Goal: Information Seeking & Learning: Learn about a topic

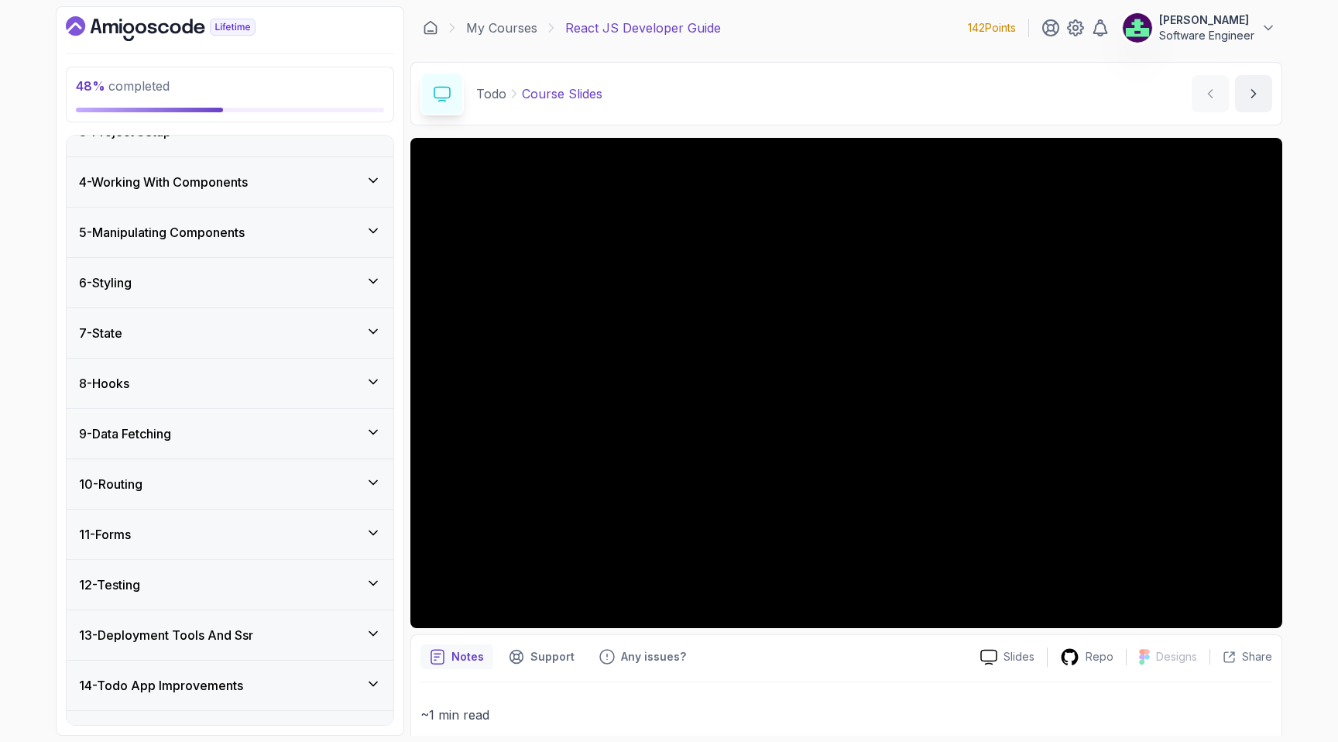
scroll to position [294, 0]
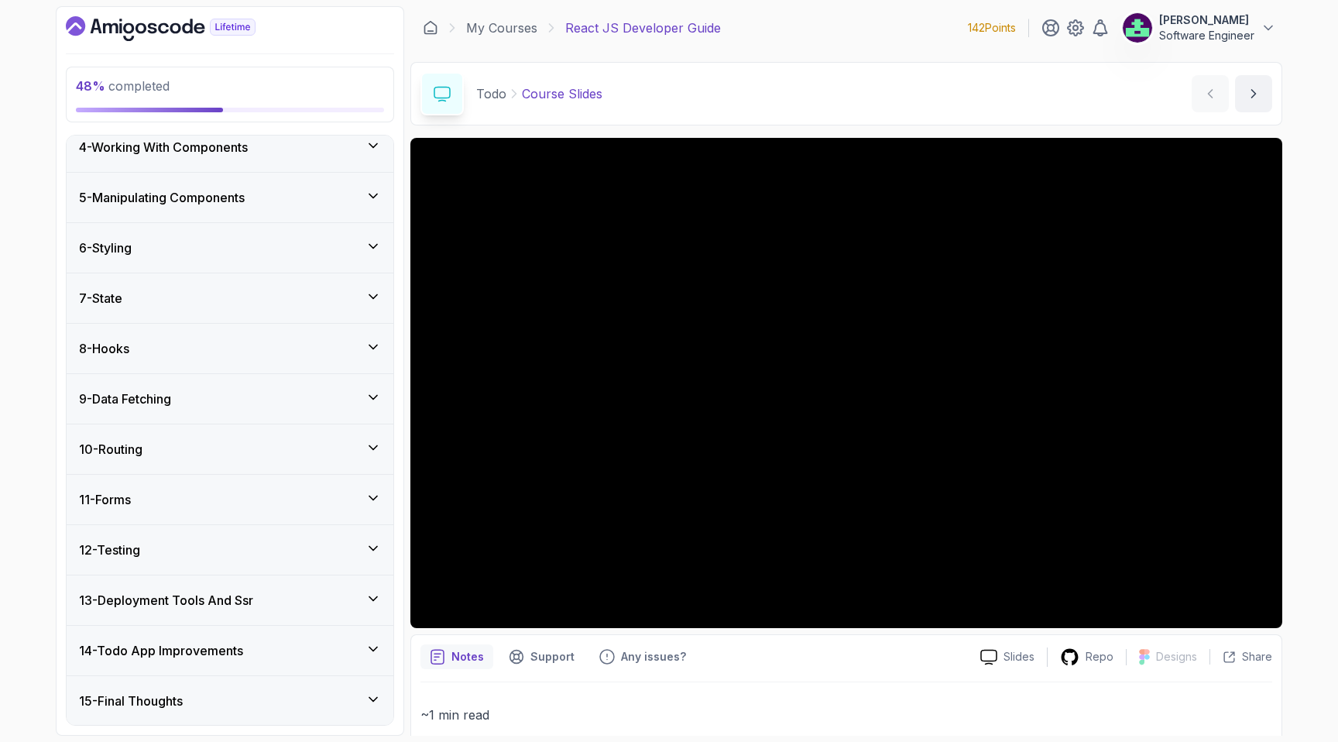
click at [155, 305] on div "7 - State" at bounding box center [230, 298] width 302 height 19
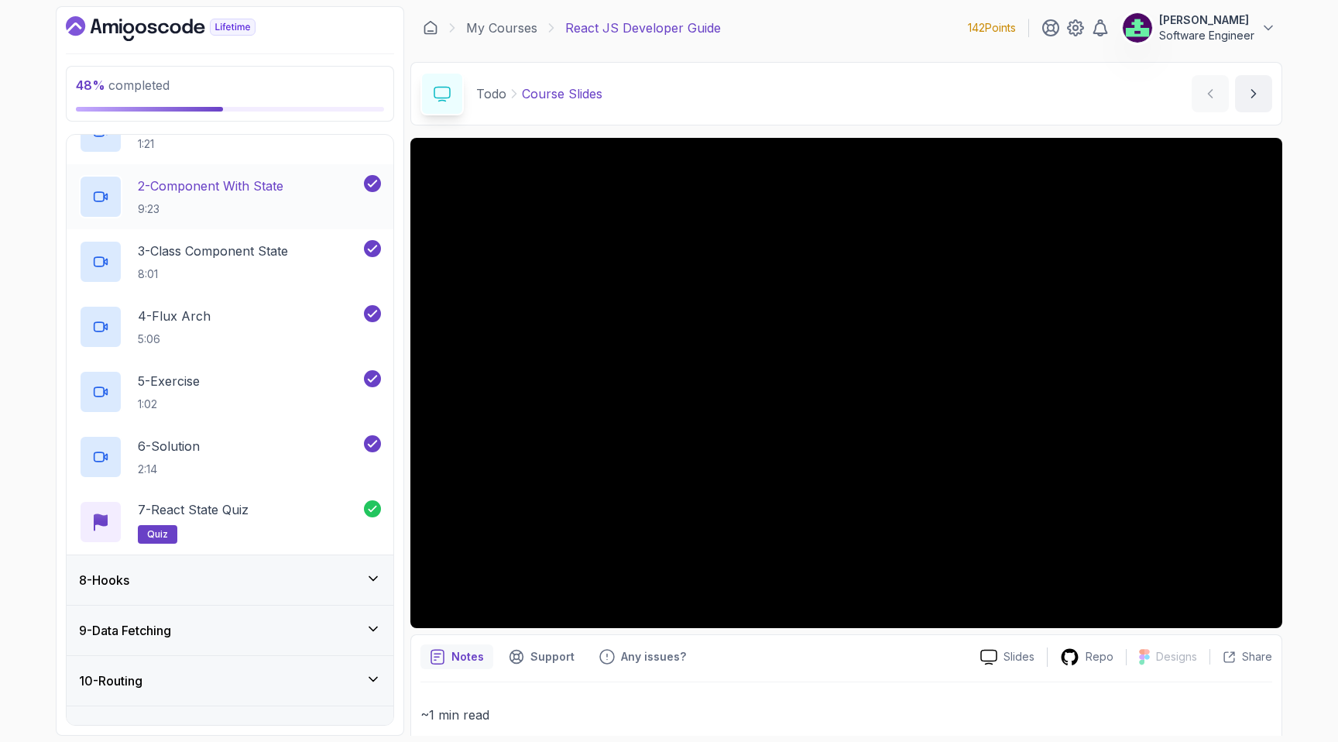
scroll to position [619, 0]
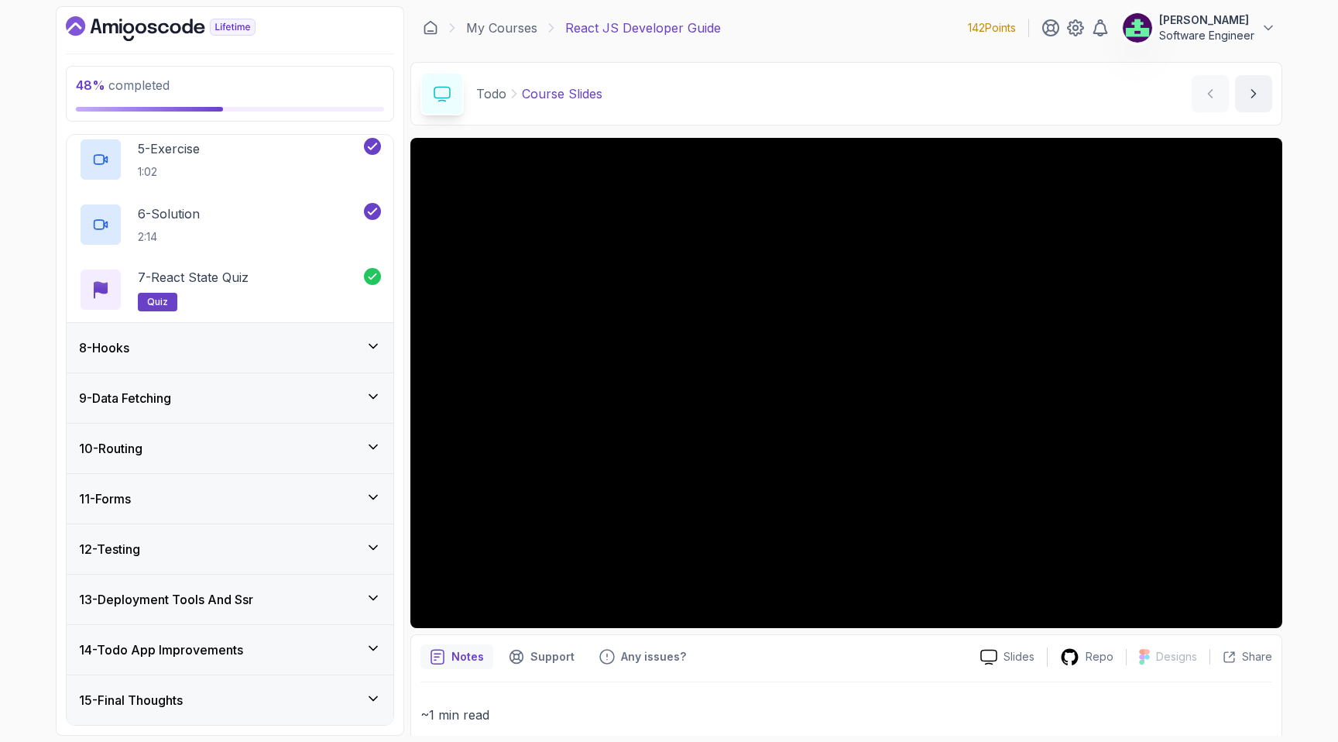
click at [159, 352] on div "8 - Hooks" at bounding box center [230, 347] width 302 height 19
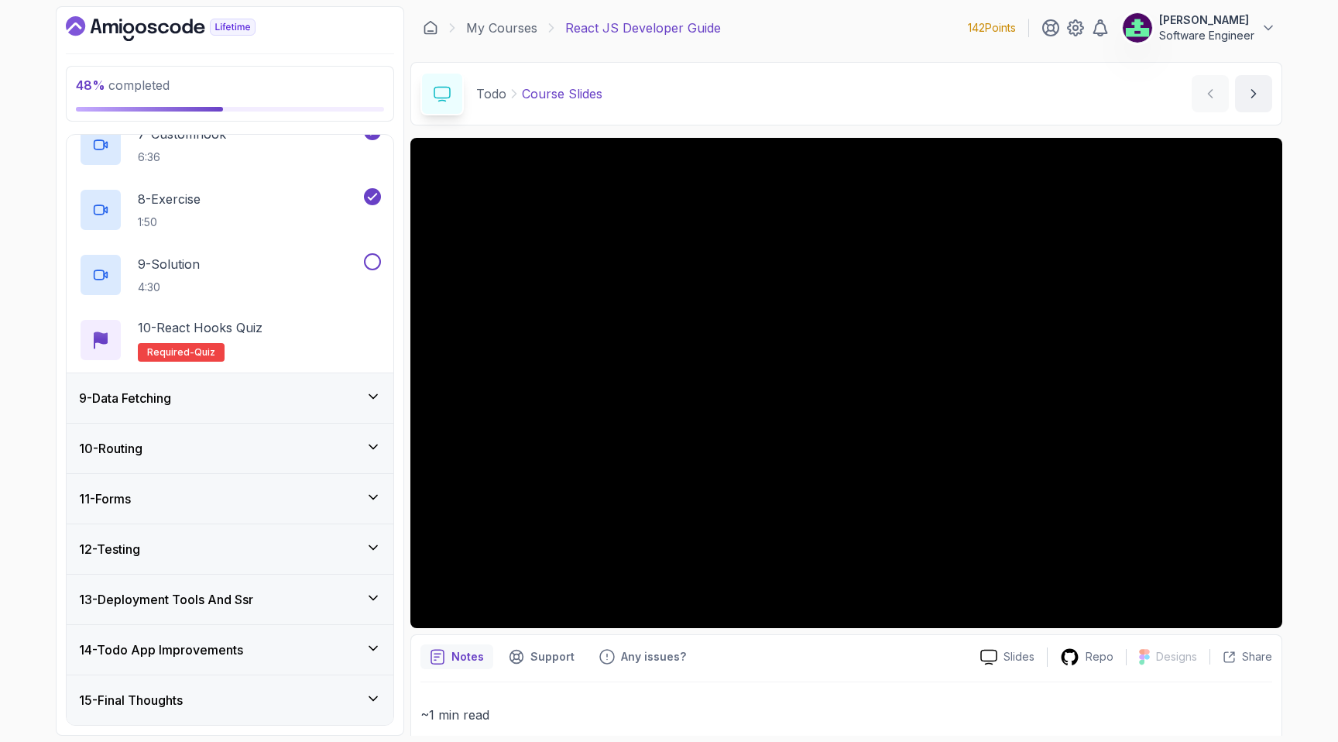
click at [190, 396] on div "9 - Data Fetching" at bounding box center [230, 398] width 302 height 19
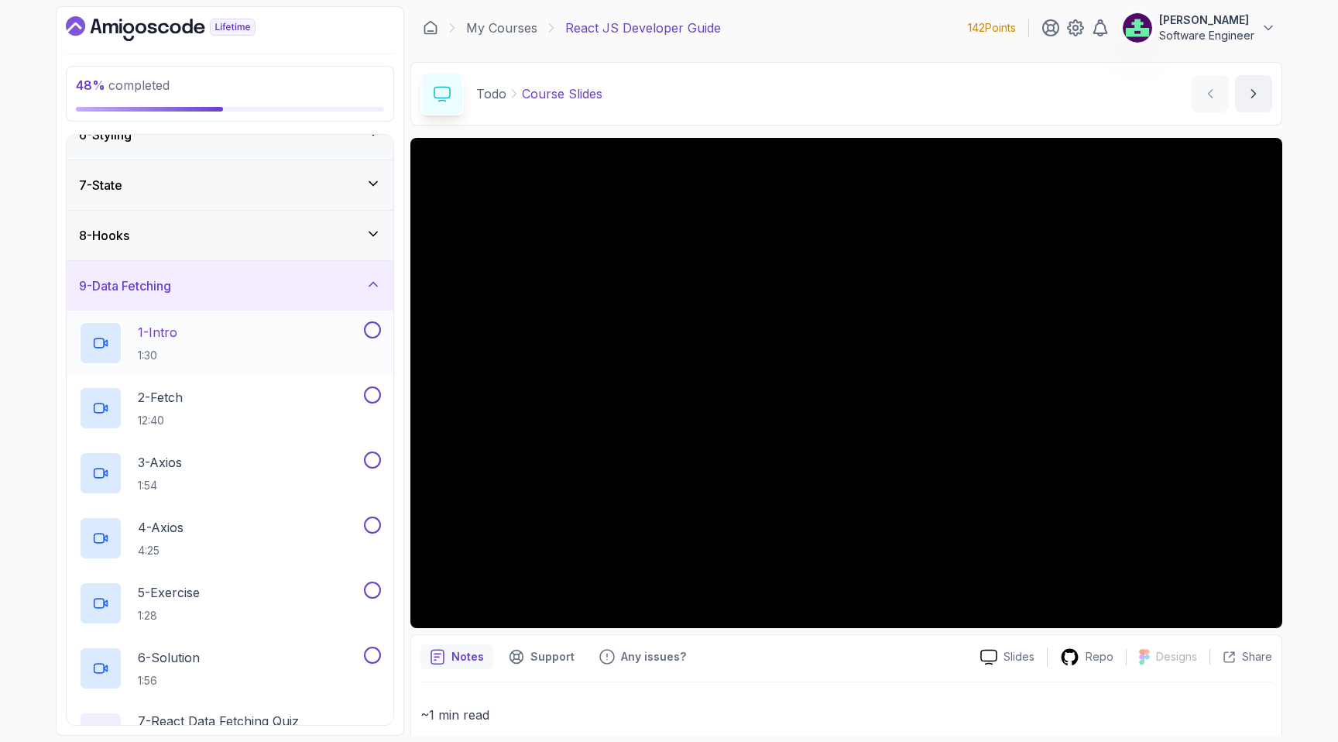
scroll to position [274, 0]
click at [151, 203] on div "7 - State" at bounding box center [230, 188] width 327 height 50
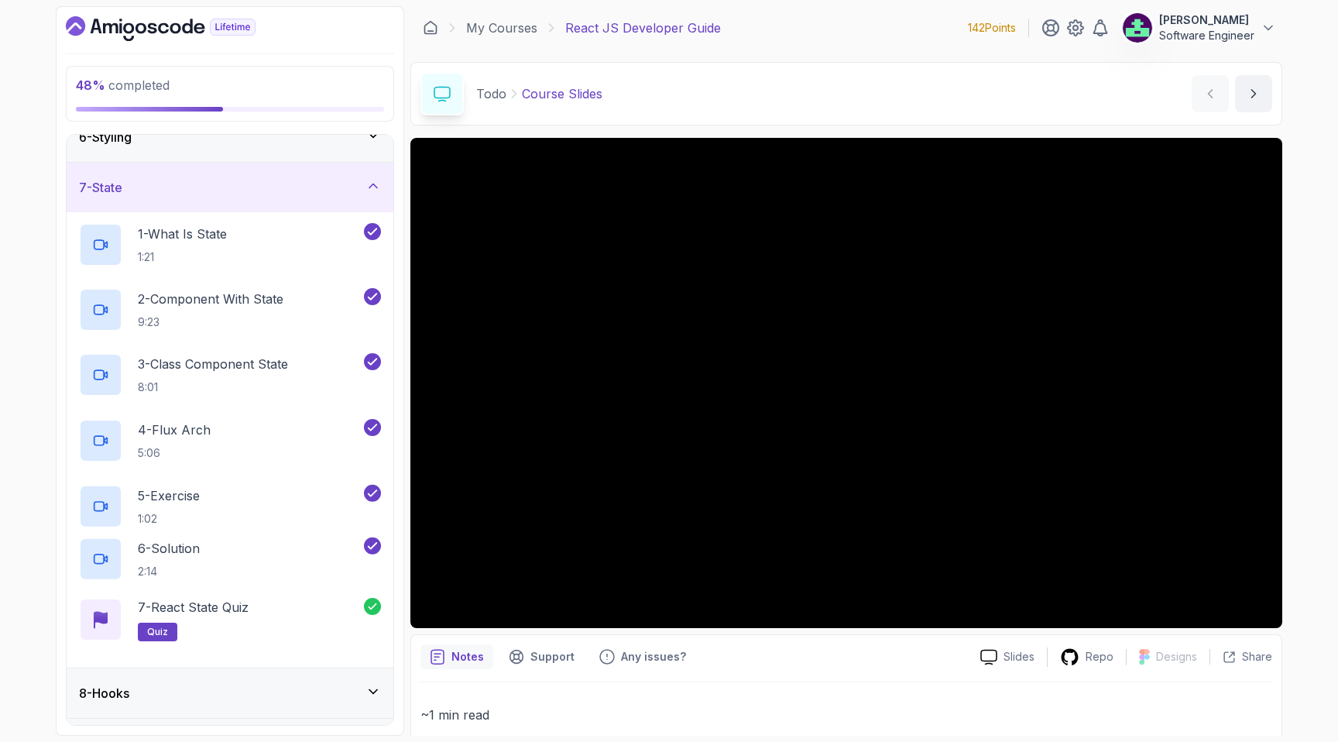
click at [151, 201] on div "7 - State" at bounding box center [230, 188] width 327 height 50
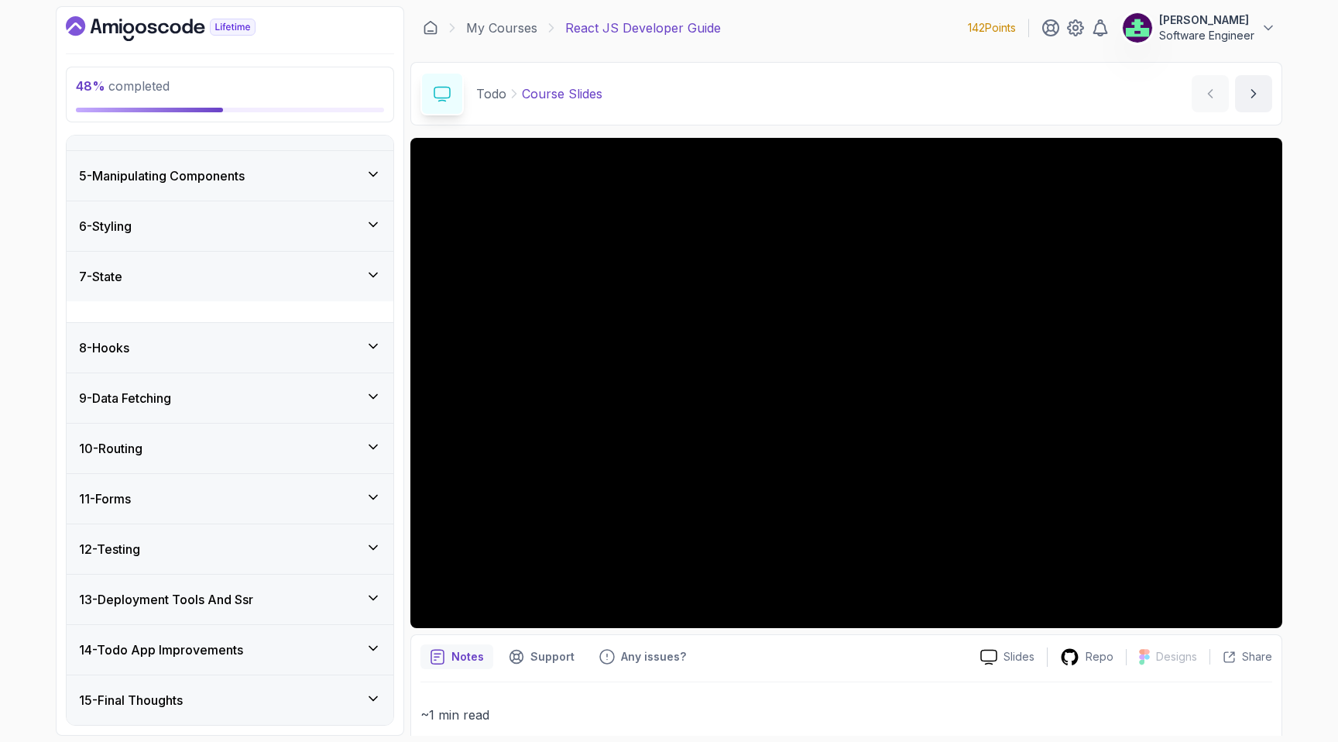
scroll to position [165, 0]
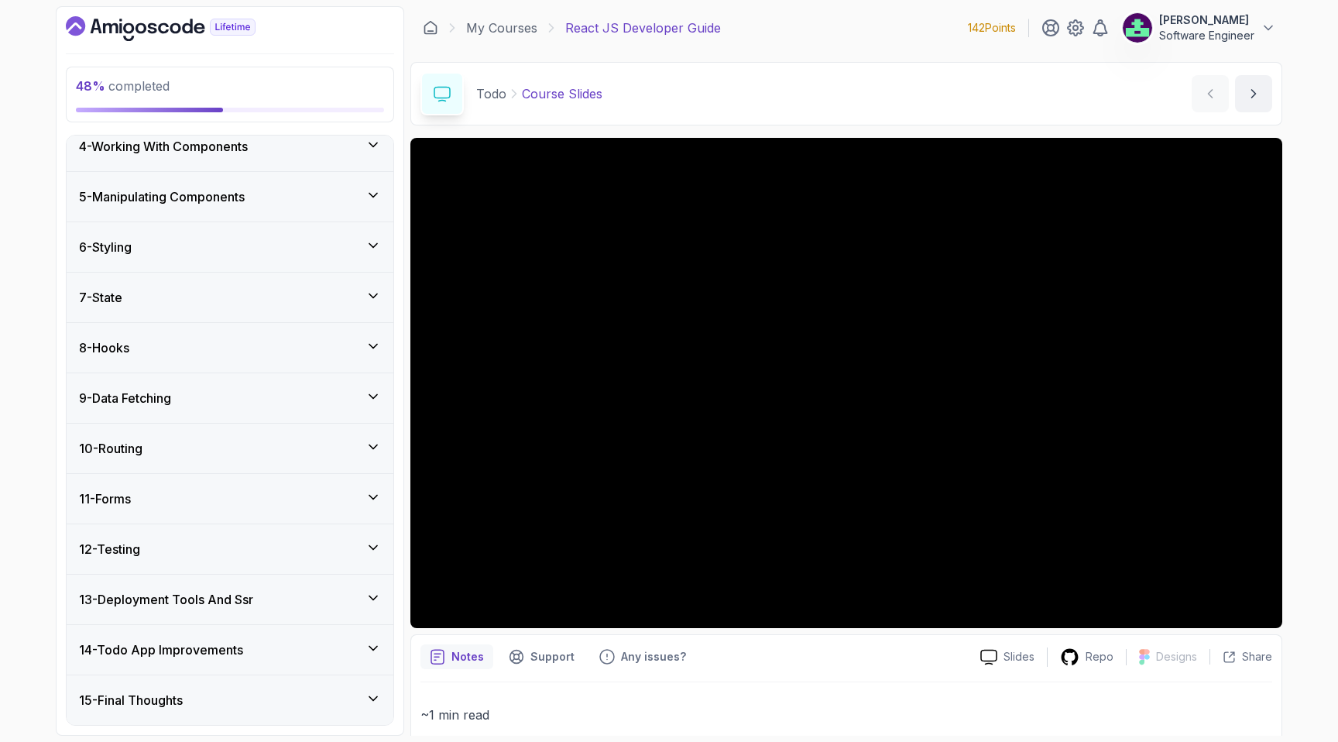
click at [149, 252] on div "6 - Styling" at bounding box center [230, 247] width 302 height 19
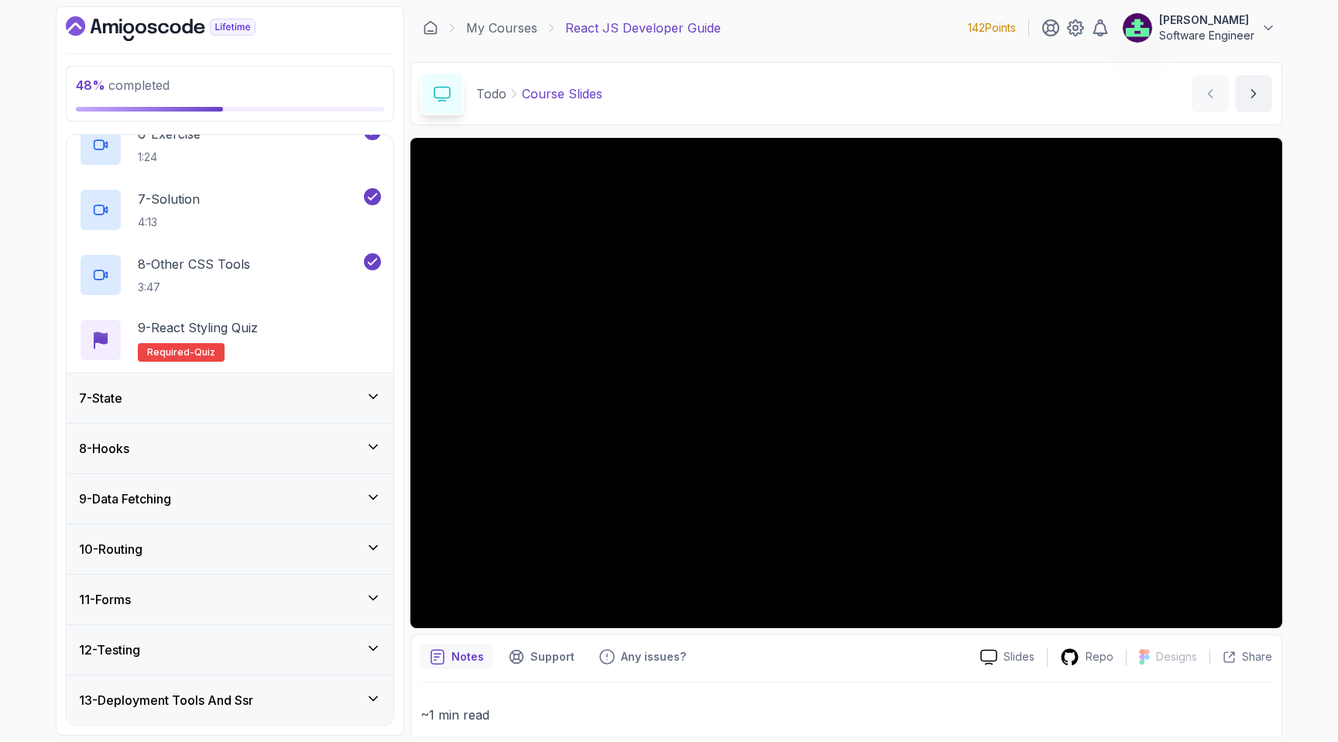
click at [158, 381] on div "7 - State" at bounding box center [230, 398] width 327 height 50
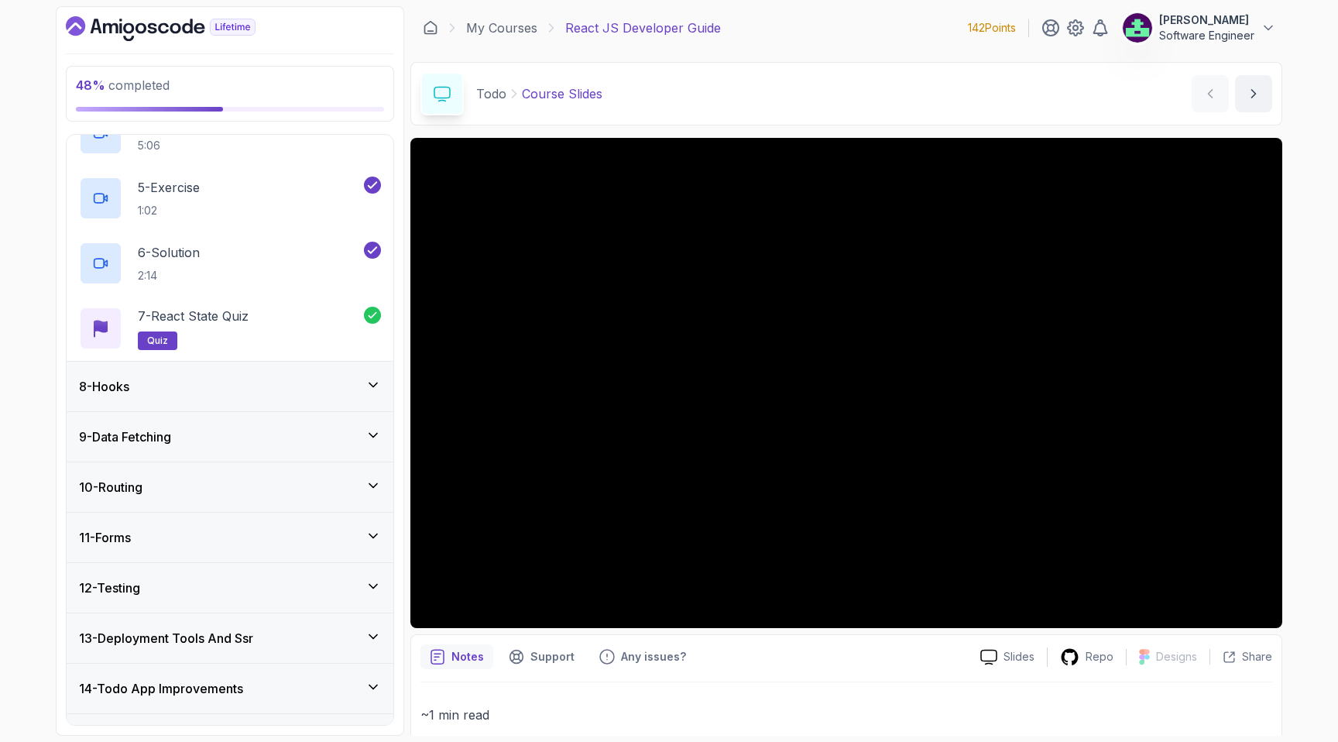
click at [197, 407] on div "8 - Hooks" at bounding box center [230, 387] width 327 height 50
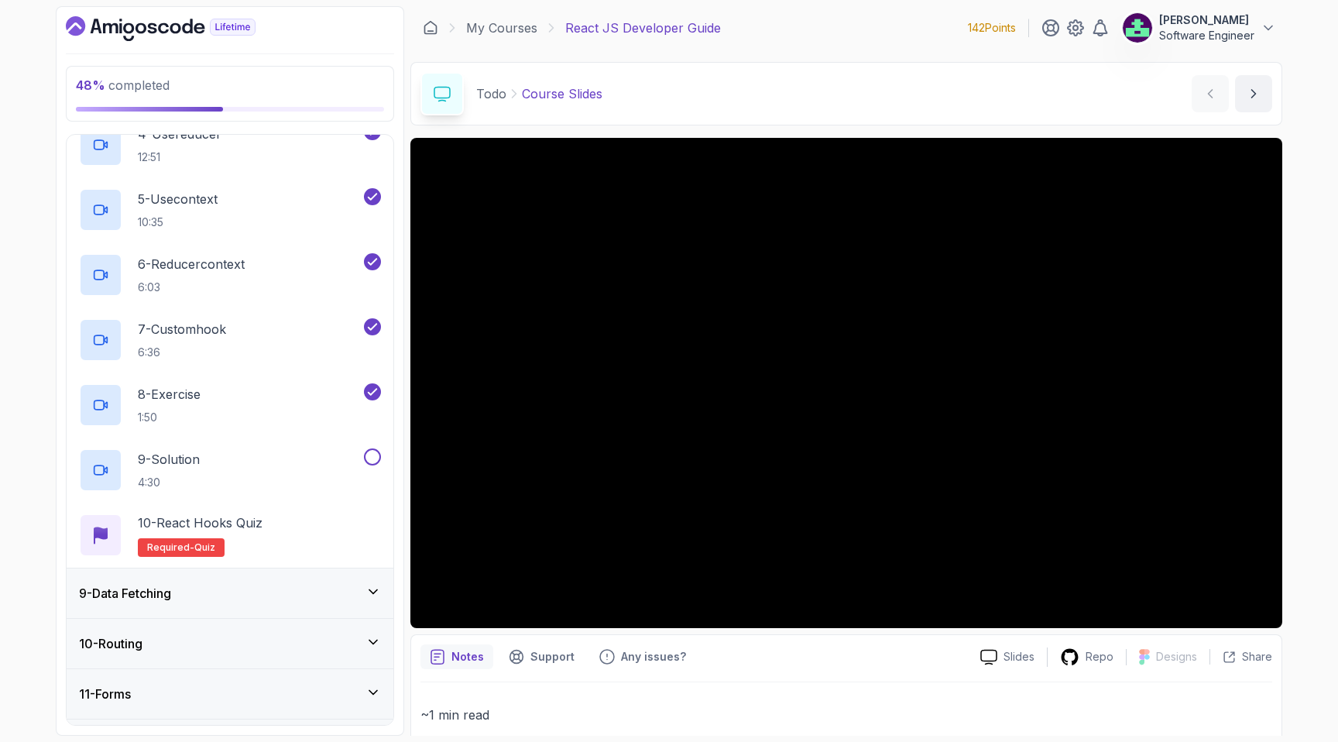
scroll to position [621, 0]
click at [257, 451] on div "9 - Solution 4:30" at bounding box center [220, 468] width 282 height 43
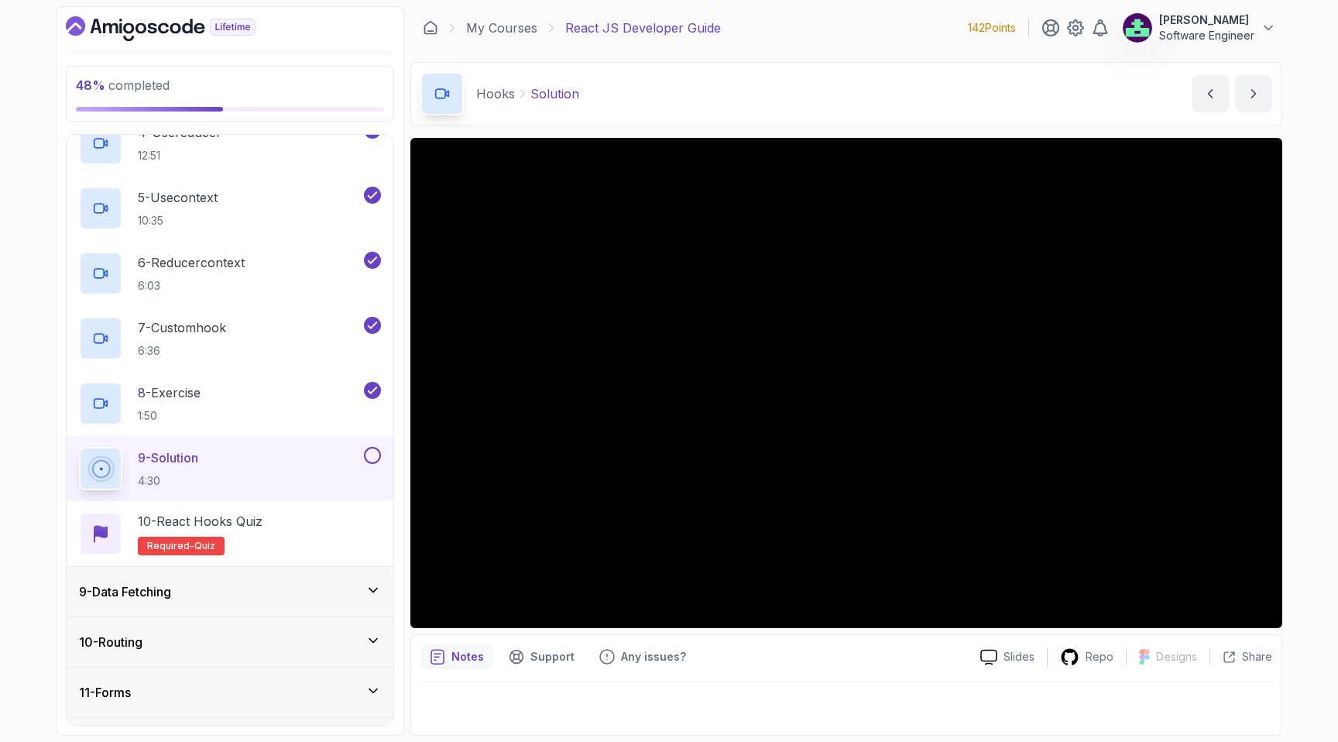
click at [622, 132] on main "My Courses React JS Developer Guide 142 Points [PERSON_NAME] Software Engineer …" at bounding box center [846, 370] width 872 height 729
